Goal: Navigation & Orientation: Find specific page/section

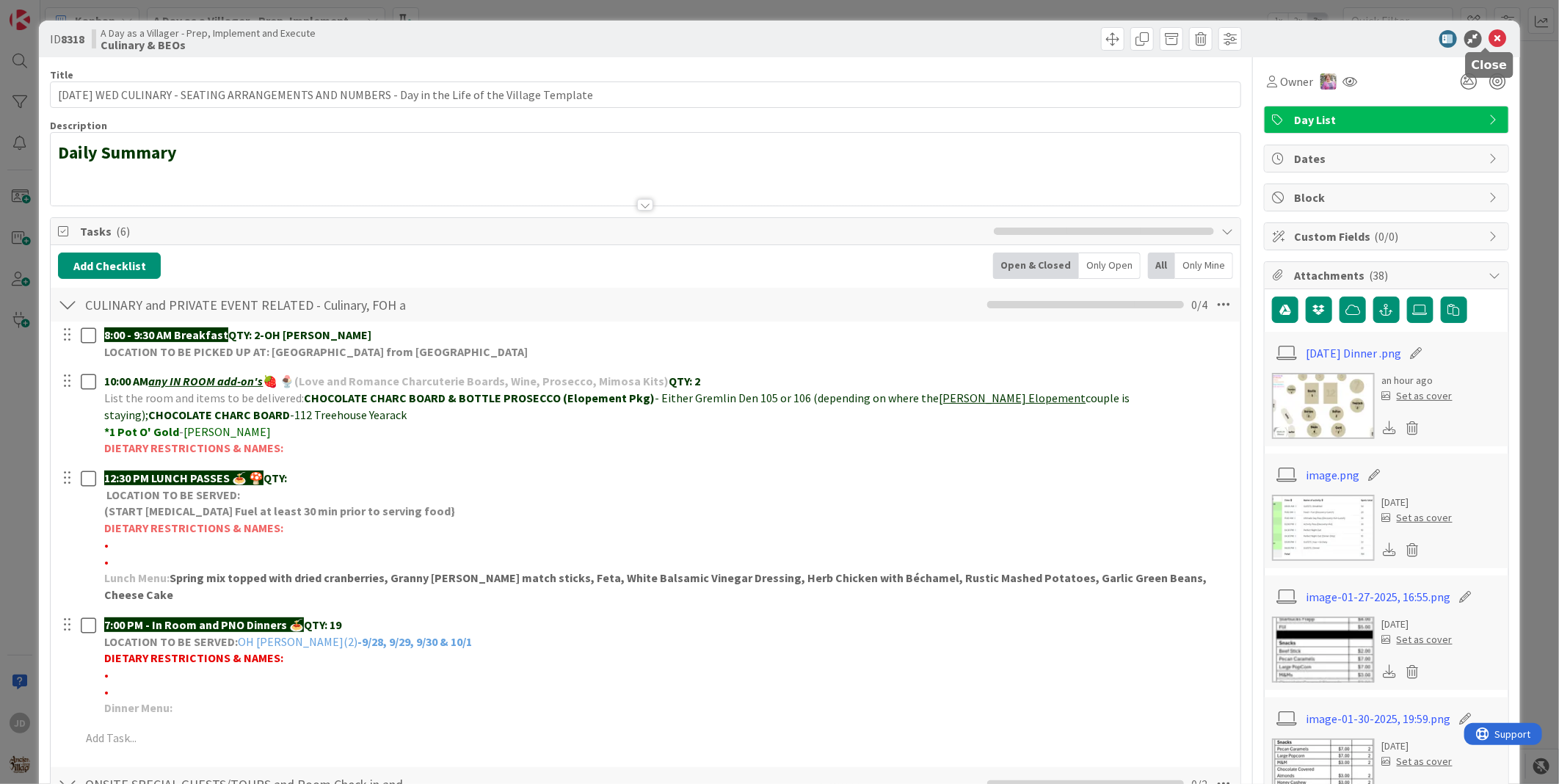
click at [1491, 41] on icon at bounding box center [1498, 39] width 18 height 18
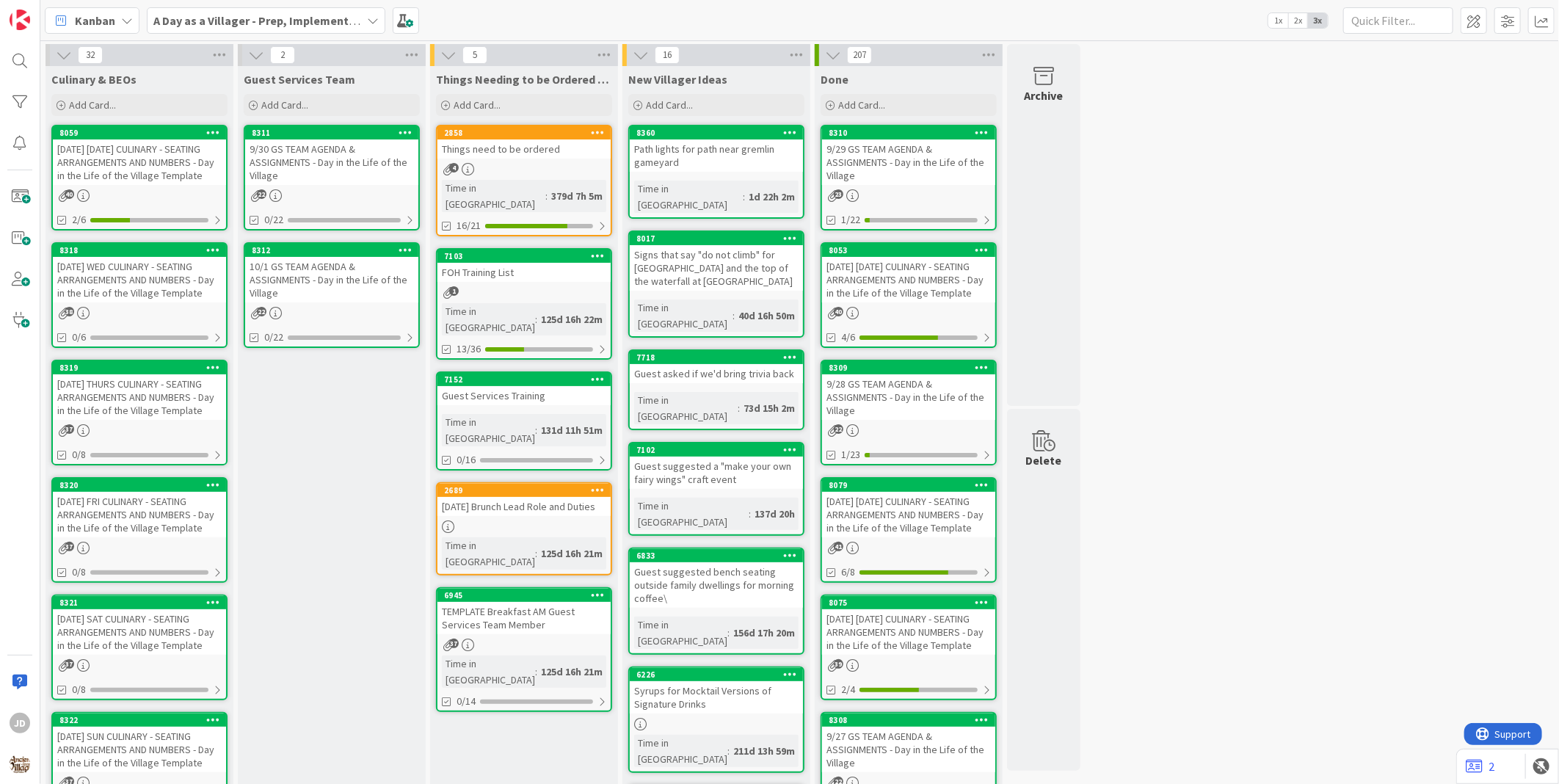
click at [176, 273] on div "[DATE] WED CULINARY - SEATING ARRANGEMENTS AND NUMBERS - Day in the Life of the…" at bounding box center [139, 279] width 173 height 46
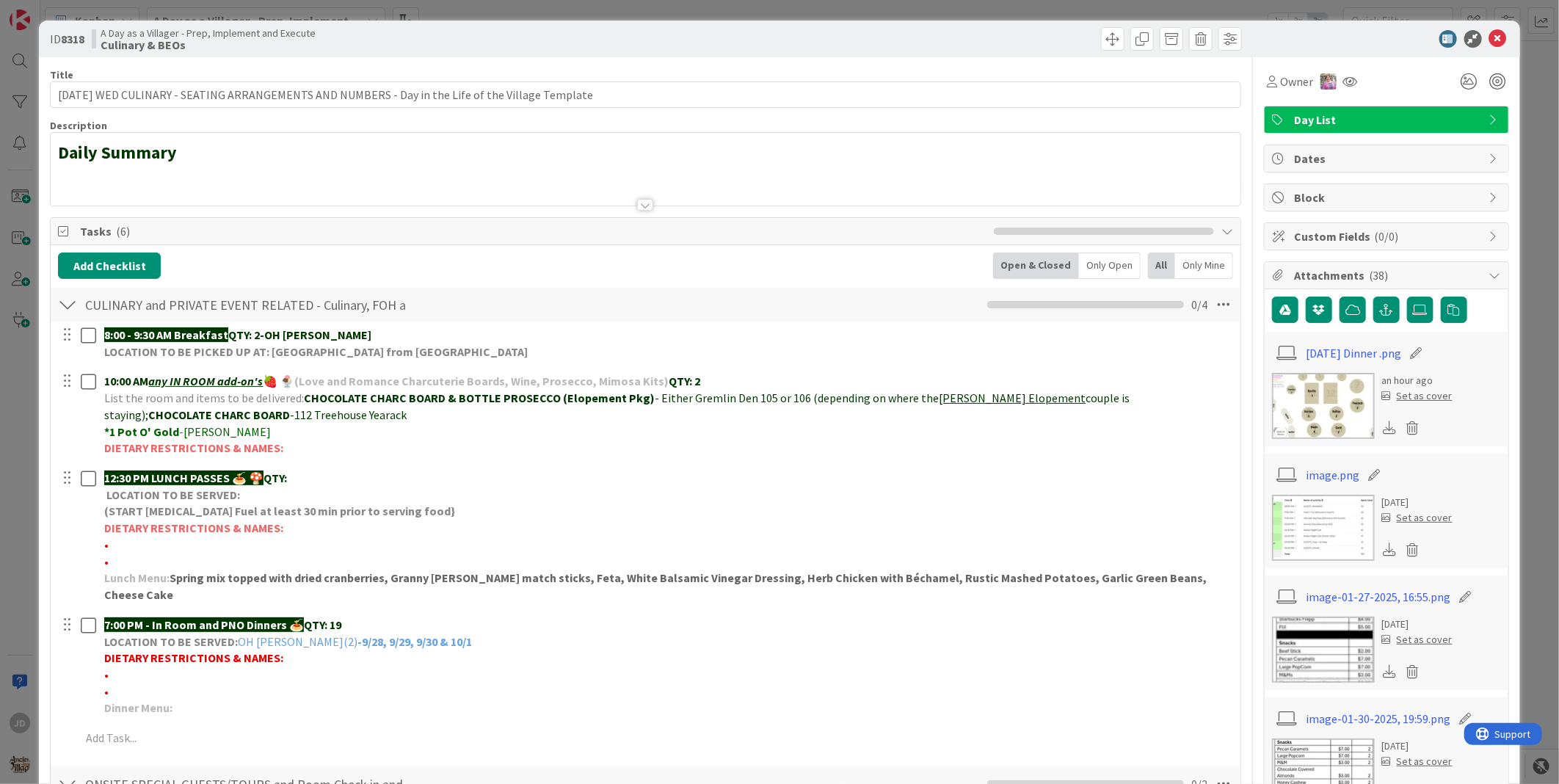
click at [1489, 41] on icon at bounding box center [1498, 39] width 18 height 18
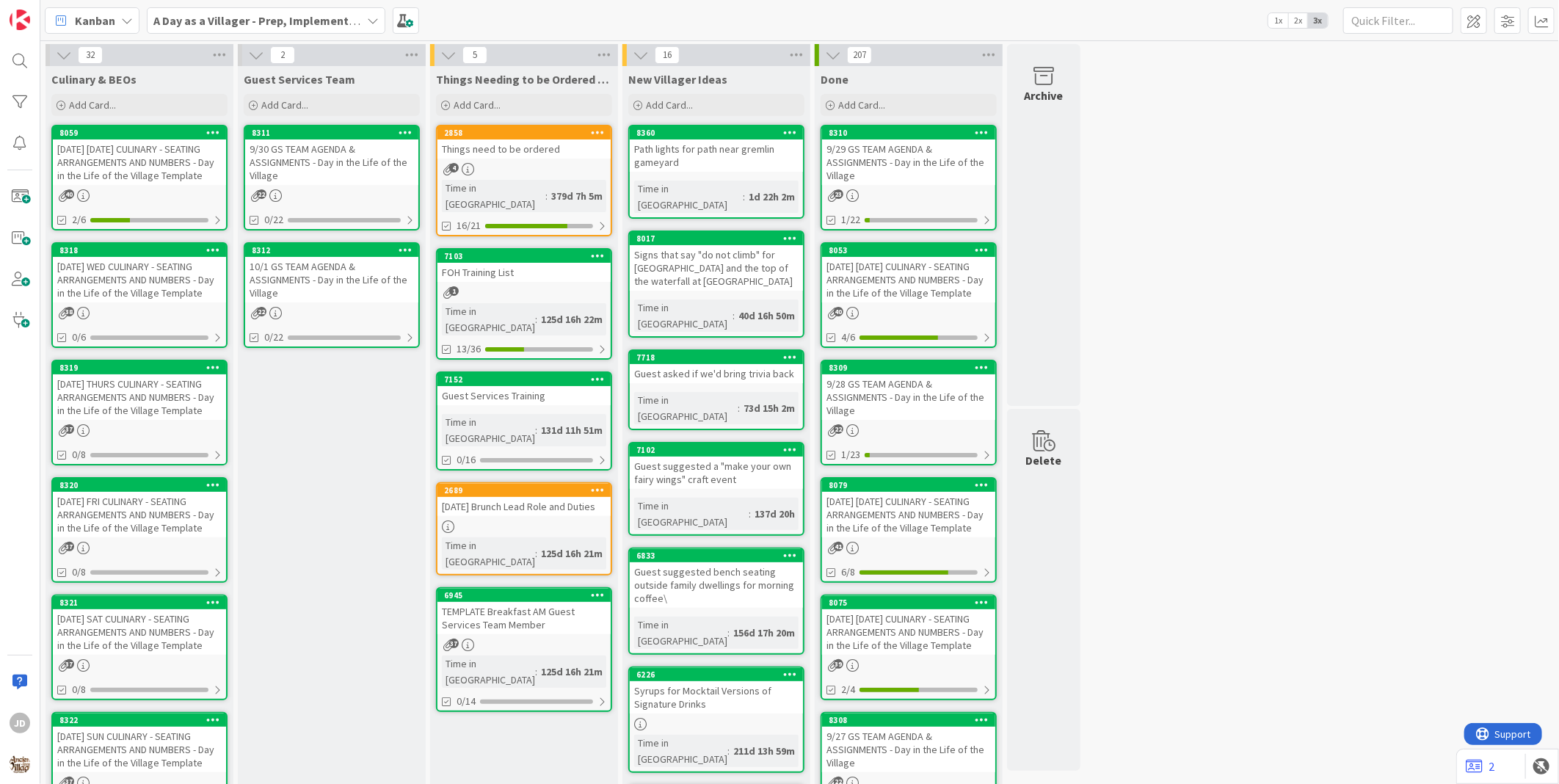
click at [125, 140] on div "[DATE] [DATE] CULINARY - SEATING ARRANGEMENTS AND NUMBERS - Day in the Life of …" at bounding box center [139, 162] width 173 height 46
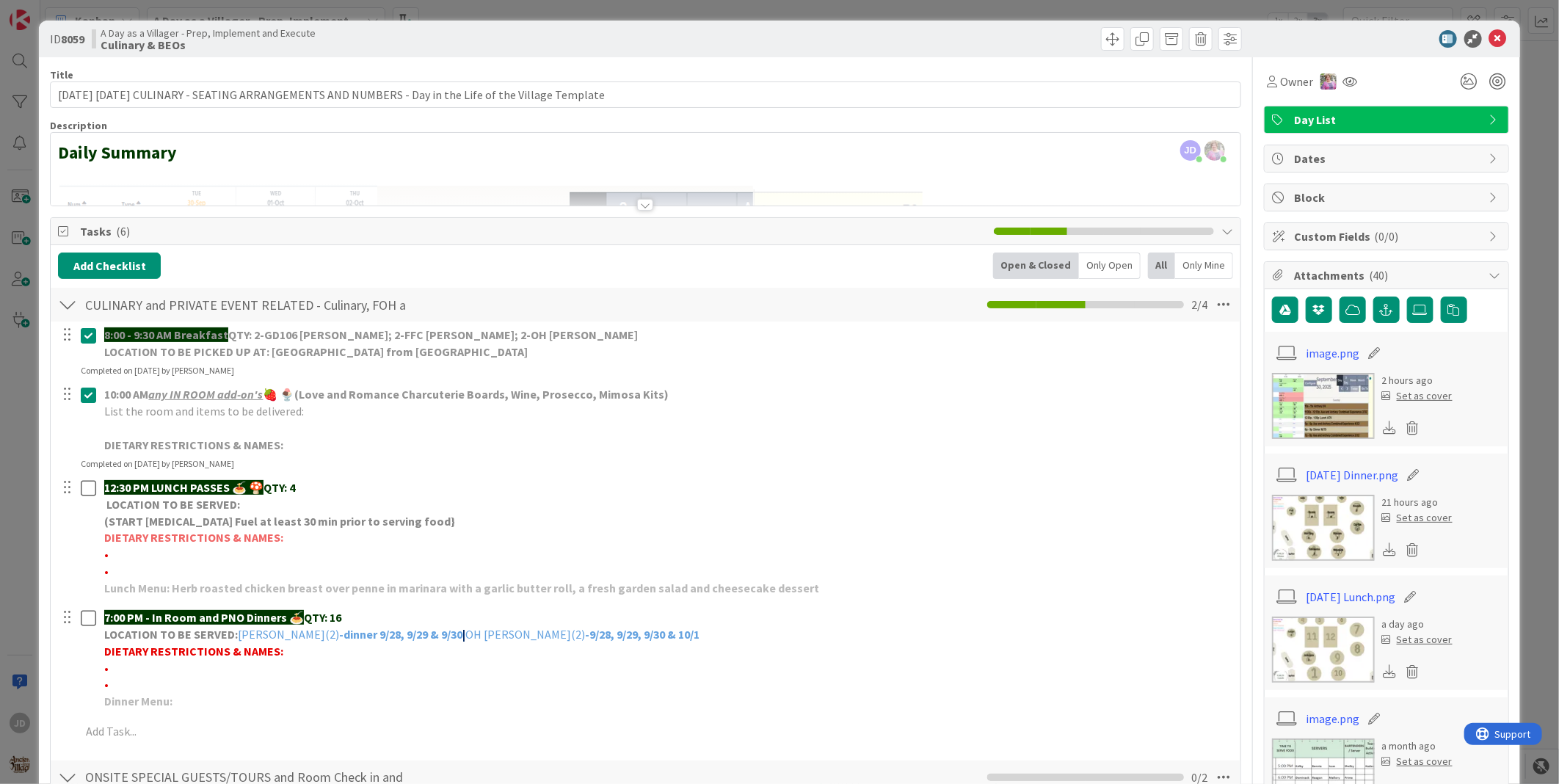
click at [735, 265] on div "Add Checklist Open & Closed Only Open All Only Mine" at bounding box center [646, 266] width 1176 height 27
click at [1489, 35] on icon at bounding box center [1498, 39] width 18 height 18
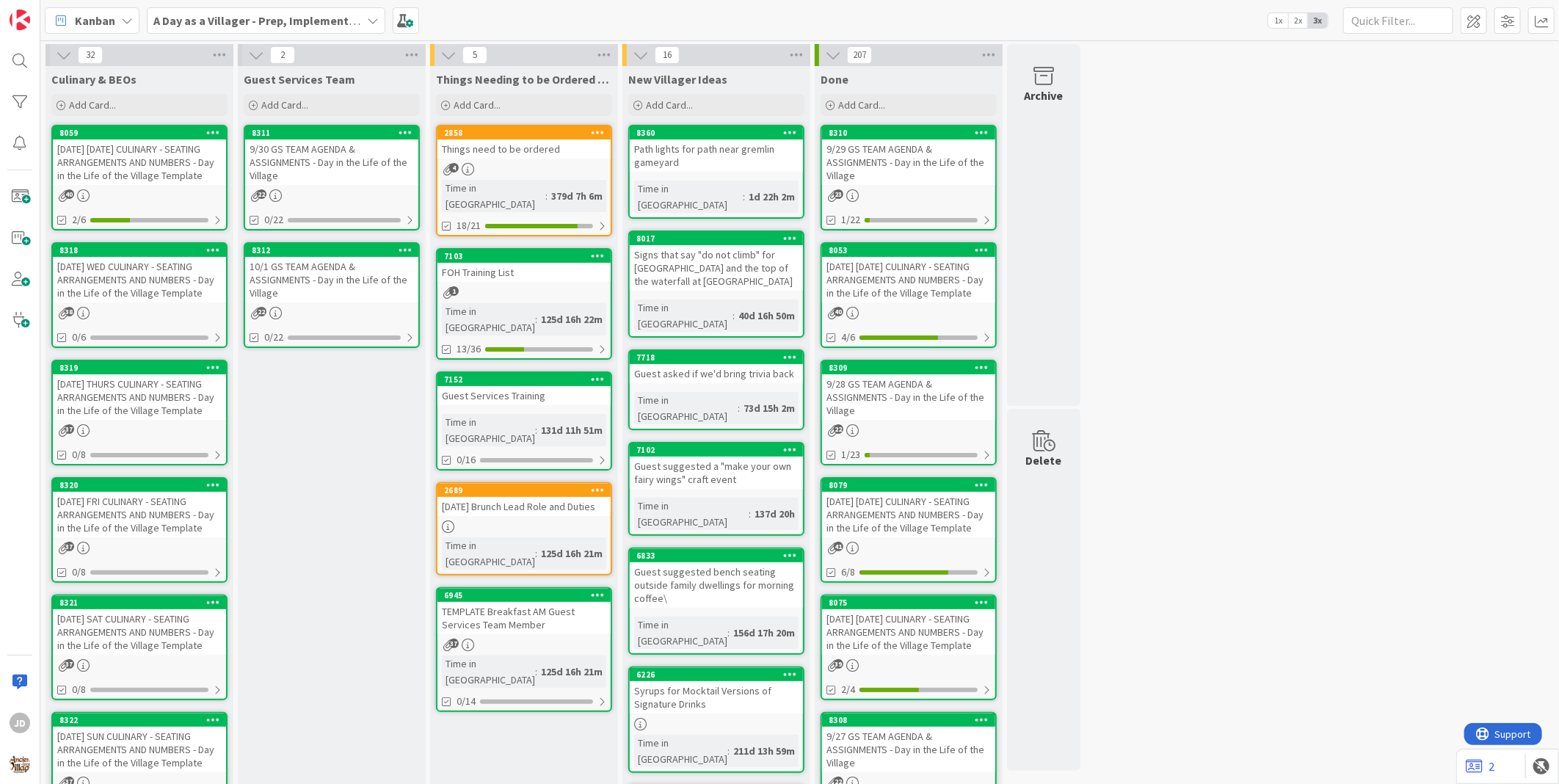
click at [1184, 328] on div "32 Culinary & BEOs Add Card... 8059 [DATE] [DATE] CULINARY - SEATING ARRANGEMEN…" at bounding box center [800, 692] width 1513 height 1297
click at [156, 390] on div "[DATE] THURS CULINARY - SEATING ARRANGEMENTS AND NUMBERS - Day in the Life of t…" at bounding box center [139, 396] width 173 height 46
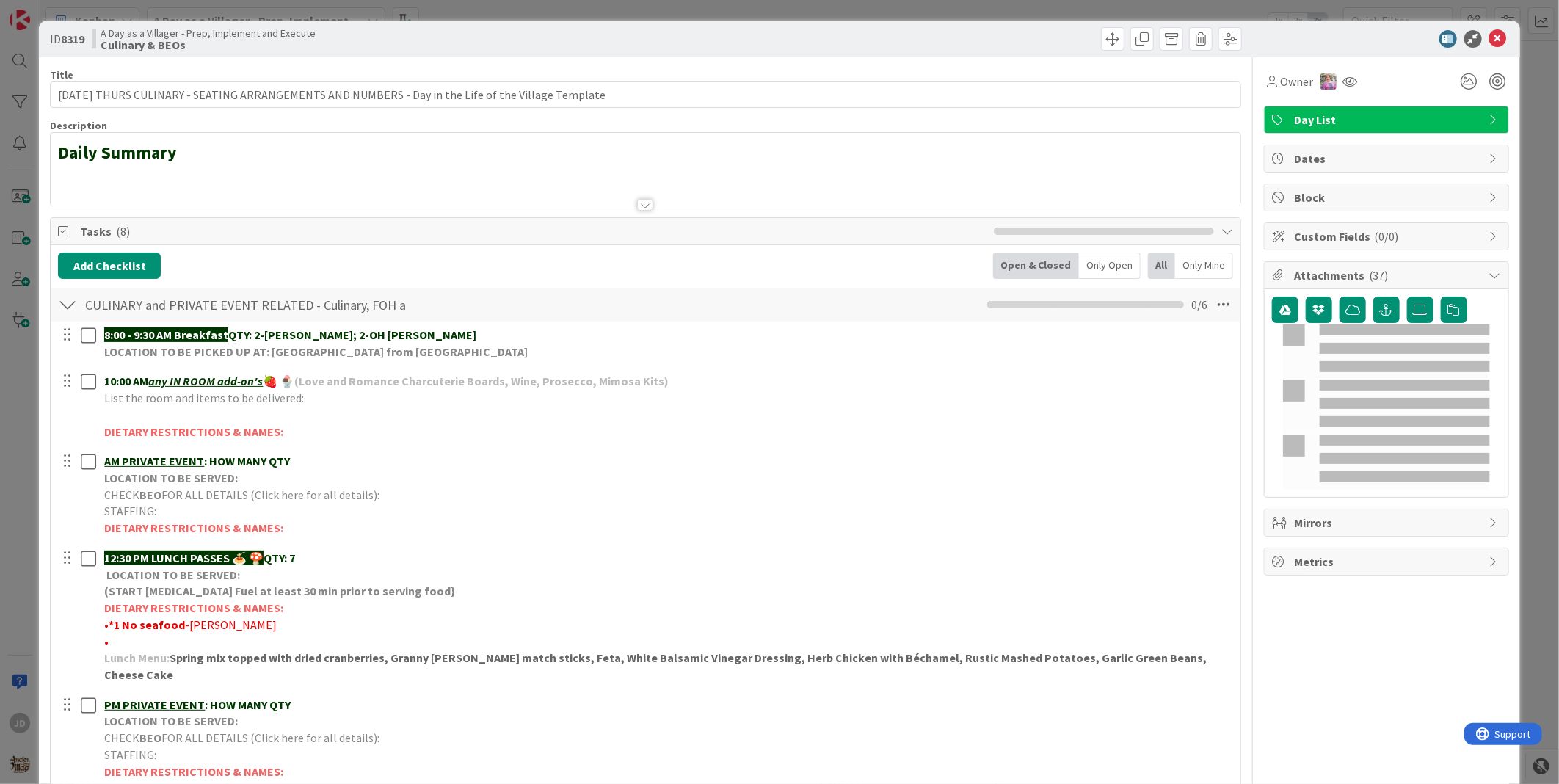
click at [643, 209] on div at bounding box center [646, 204] width 16 height 12
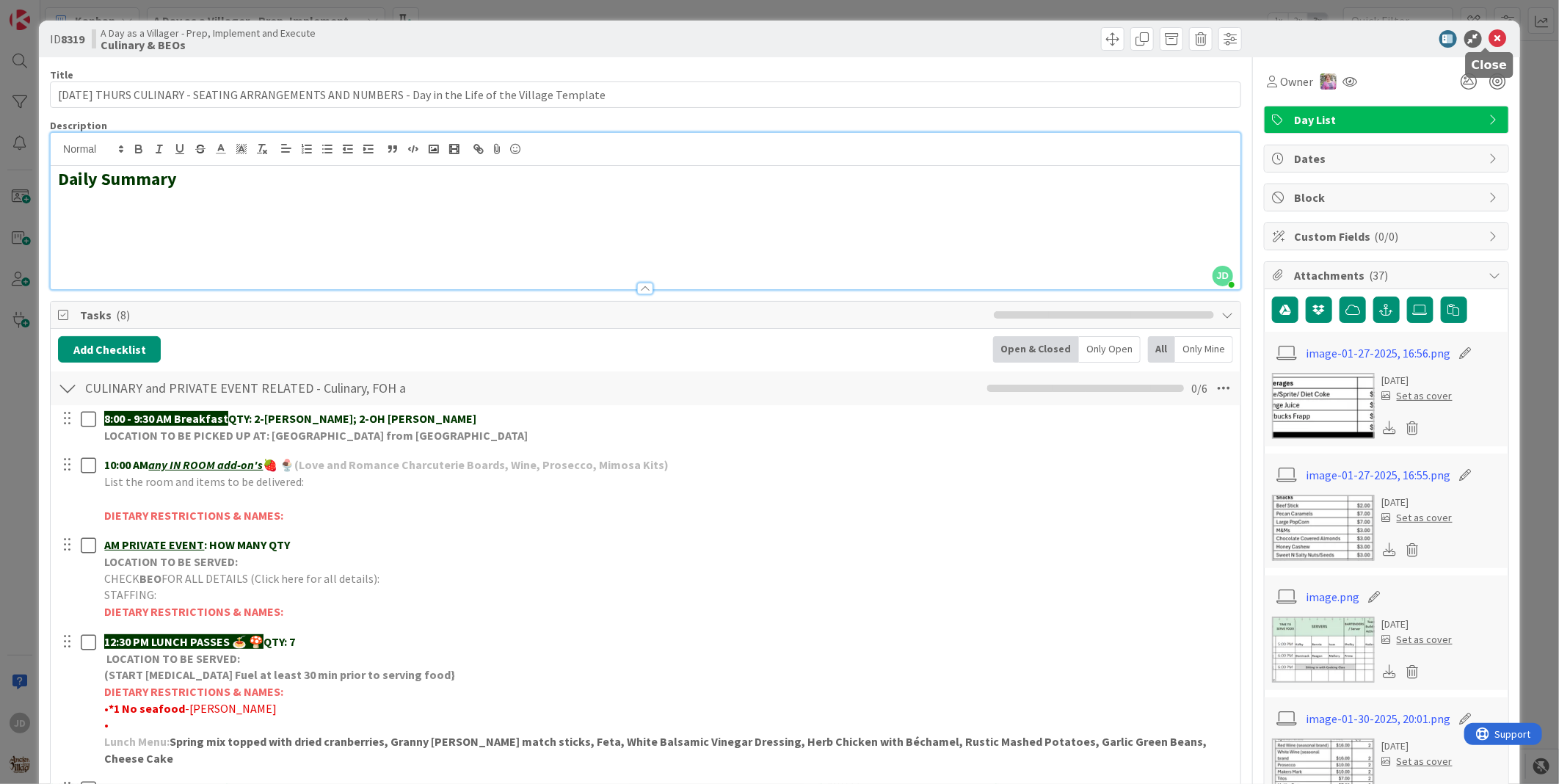
click at [1489, 38] on icon at bounding box center [1498, 39] width 18 height 18
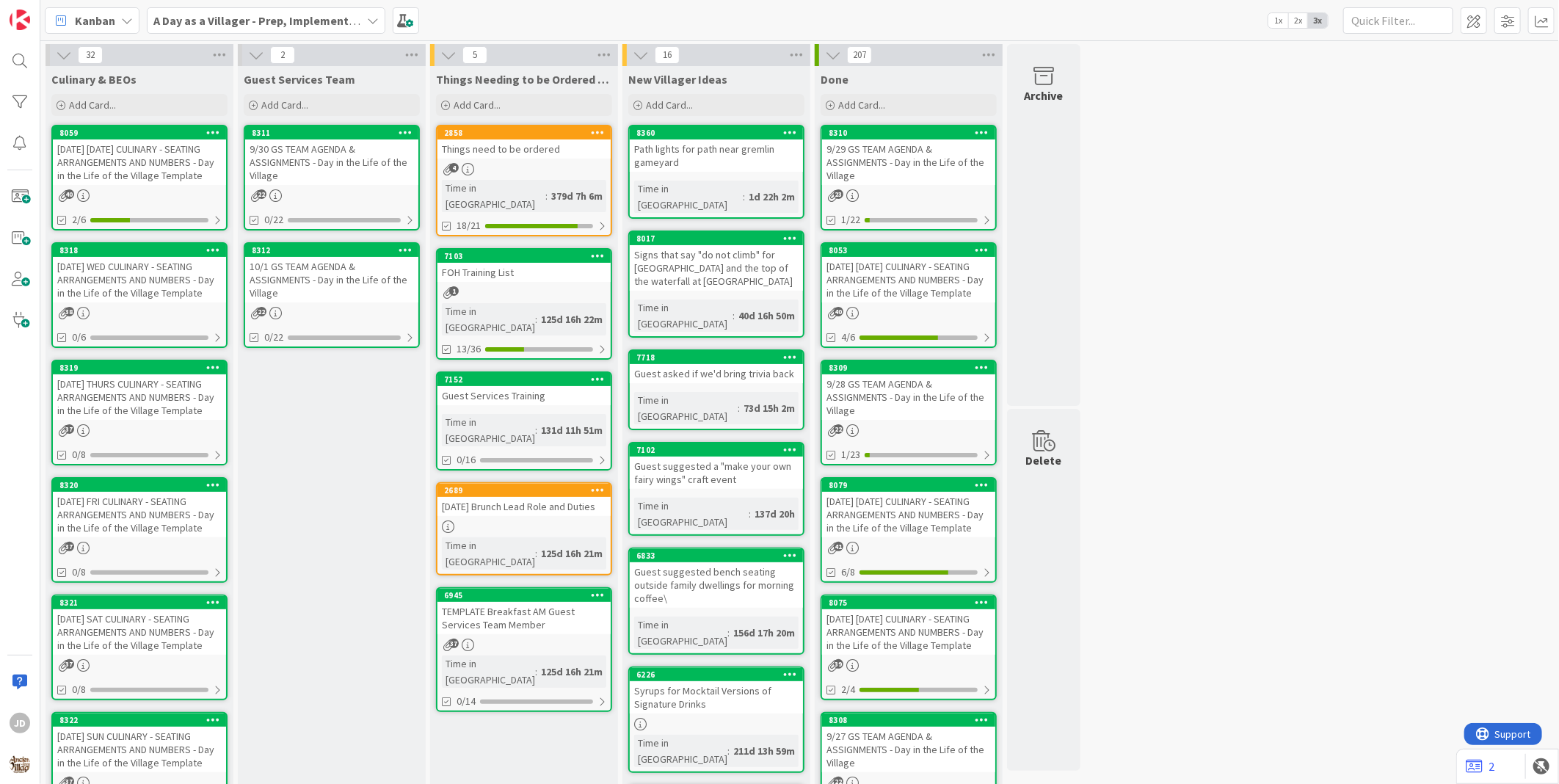
click at [1323, 204] on div "32 Culinary & BEOs Add Card... 8059 [DATE] [DATE] CULINARY - SEATING ARRANGEMEN…" at bounding box center [800, 692] width 1513 height 1297
